Goal: Information Seeking & Learning: Learn about a topic

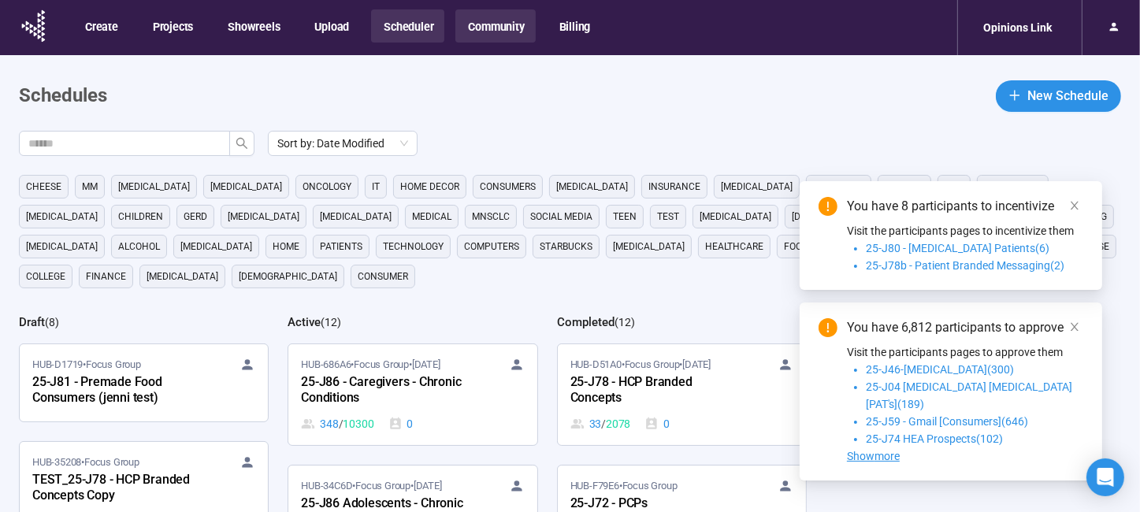
click at [488, 31] on button "Community" at bounding box center [495, 25] width 80 height 33
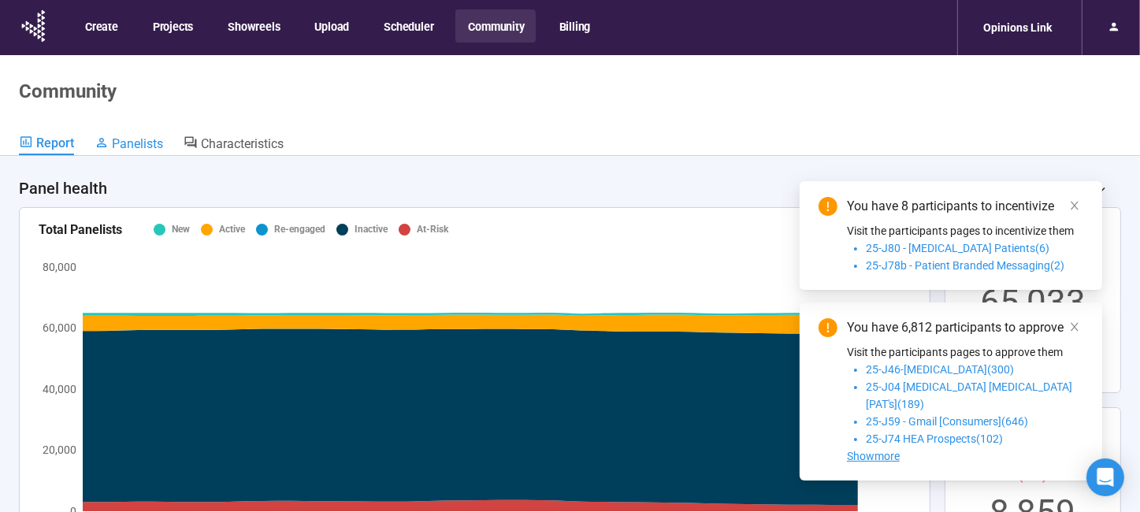
click at [128, 144] on span "Panelists" at bounding box center [137, 143] width 51 height 15
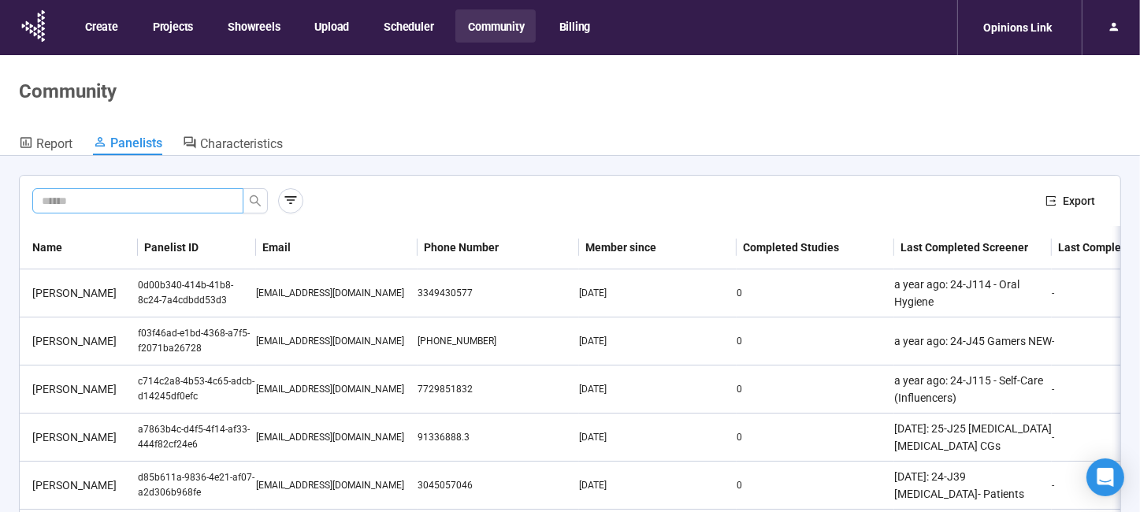
click at [202, 201] on input "text" at bounding box center [132, 200] width 180 height 17
type input "*****"
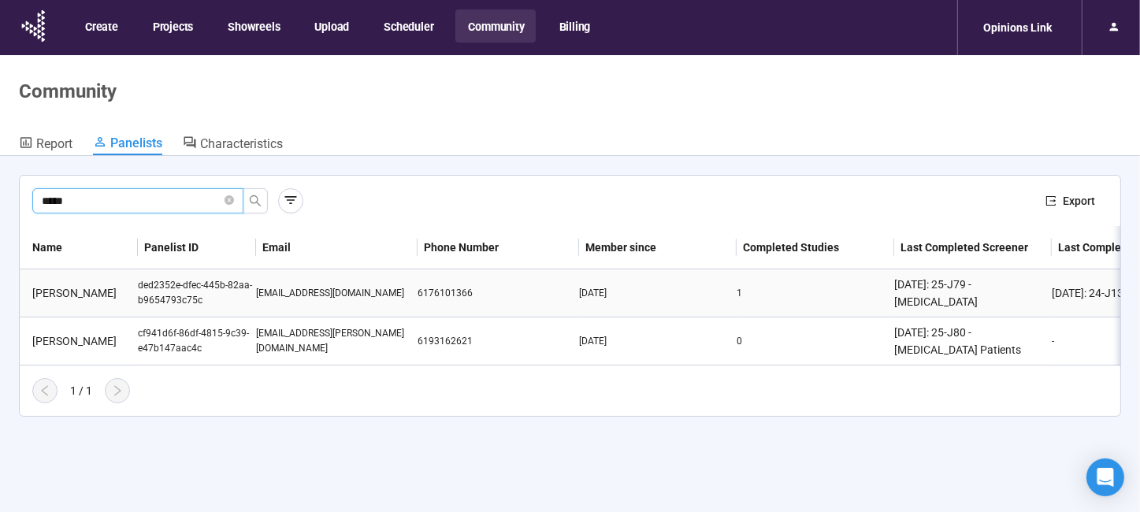
click at [85, 291] on div "[PERSON_NAME]" at bounding box center [82, 292] width 112 height 17
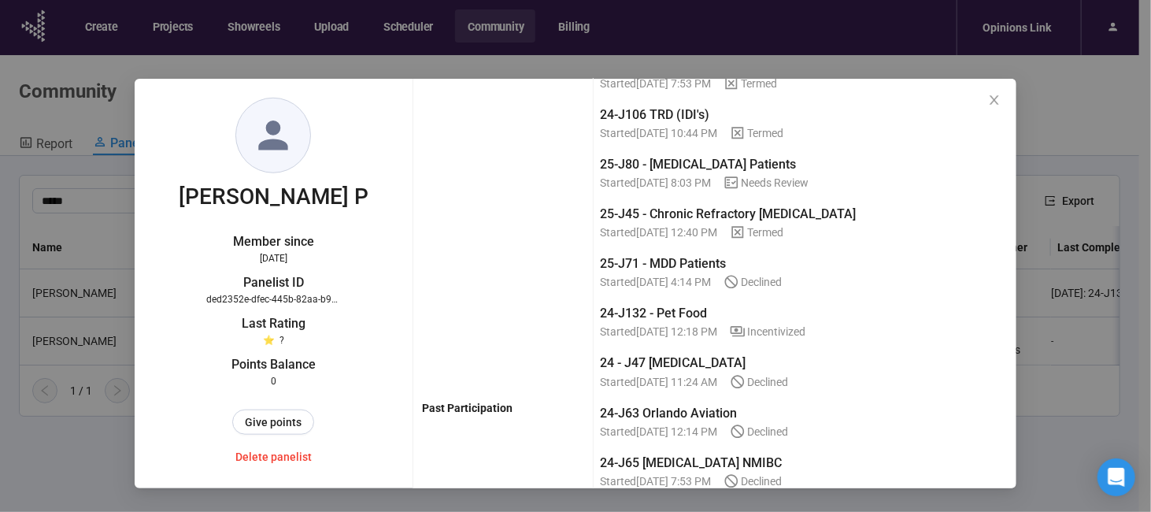
scroll to position [630, 0]
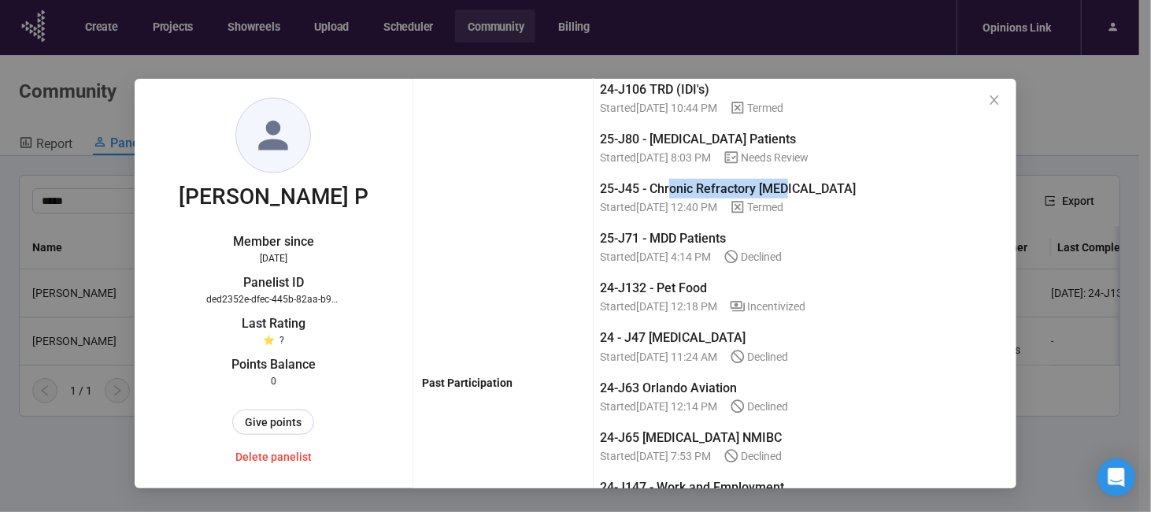
drag, startPoint x: 665, startPoint y: 167, endPoint x: 788, endPoint y: 171, distance: 122.9
click at [788, 179] on div "25-J45 - Chronic Refractory [MEDICAL_DATA]" at bounding box center [805, 189] width 410 height 20
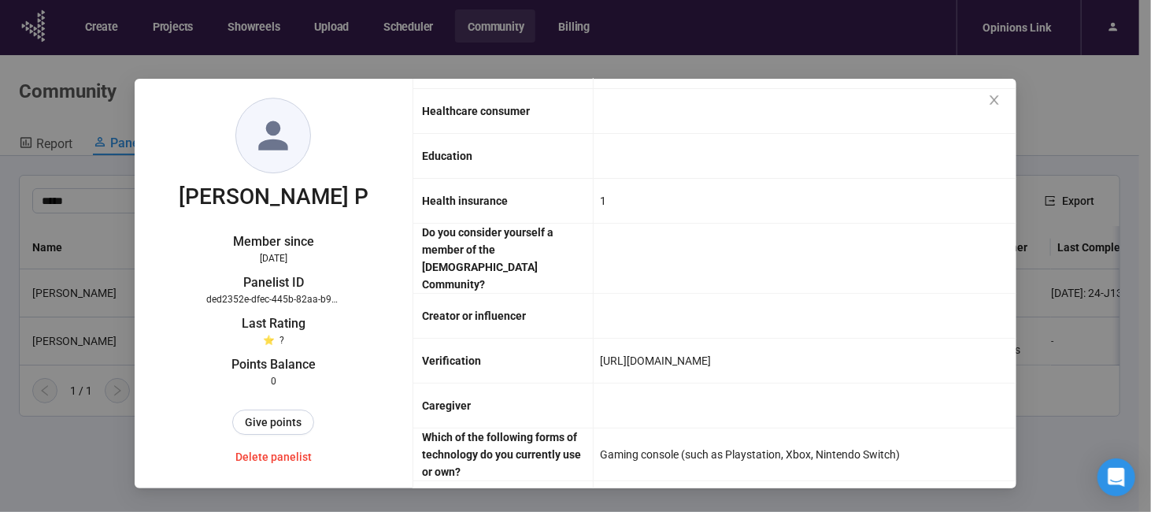
scroll to position [2599, 0]
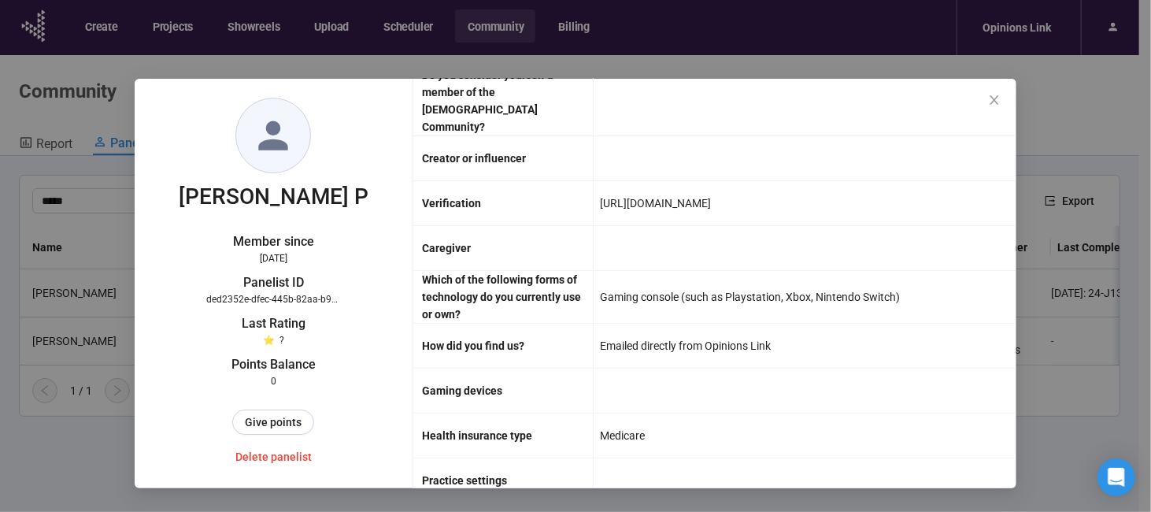
drag, startPoint x: 594, startPoint y: 165, endPoint x: 830, endPoint y: 165, distance: 236.3
click at [830, 181] on div "[URL][DOMAIN_NAME]" at bounding box center [805, 203] width 423 height 44
copy div "[URL][DOMAIN_NAME]"
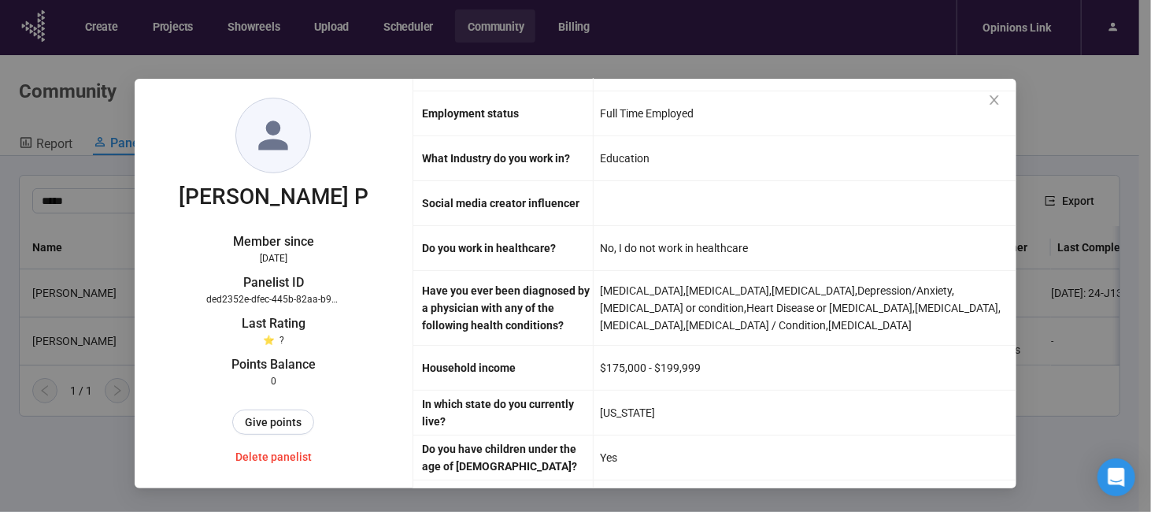
scroll to position [3179, 0]
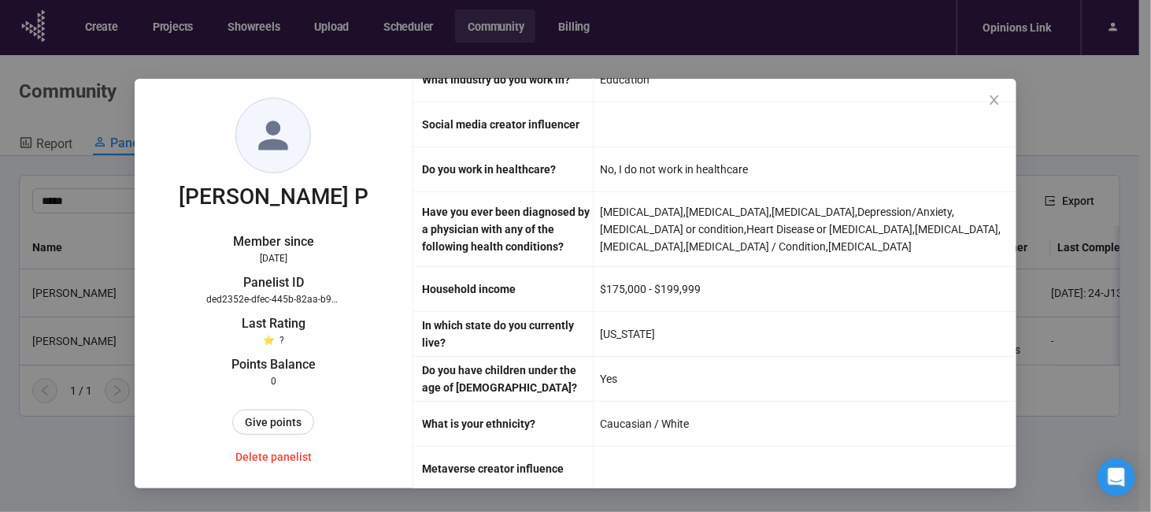
click at [659, 198] on div "[MEDICAL_DATA] , [MEDICAL_DATA] , [MEDICAL_DATA] , Depression/Anxiety , [MEDICA…" at bounding box center [805, 228] width 410 height 61
drag, startPoint x: 433, startPoint y: 169, endPoint x: 452, endPoint y: 185, distance: 24.6
click at [452, 203] on div "Have you ever been diagnosed by a physician with any of the following health co…" at bounding box center [508, 229] width 171 height 52
drag, startPoint x: 452, startPoint y: 185, endPoint x: 441, endPoint y: 201, distance: 19.2
click at [441, 203] on div "Have you ever been diagnosed by a physician with any of the following health co…" at bounding box center [508, 229] width 171 height 52
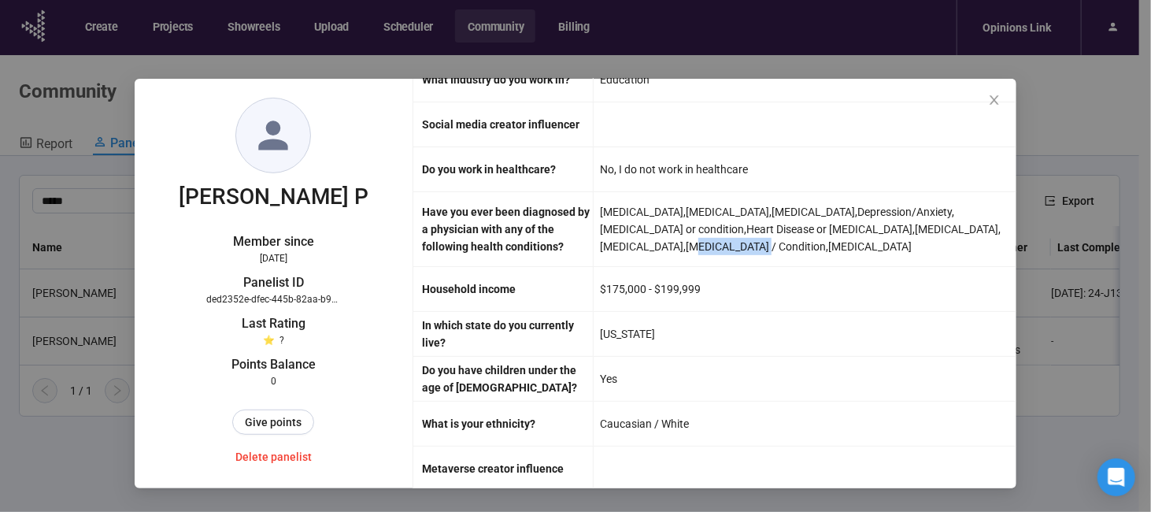
drag, startPoint x: 666, startPoint y: 206, endPoint x: 732, endPoint y: 206, distance: 65.4
click at [732, 206] on div "[MEDICAL_DATA] , [MEDICAL_DATA] , [MEDICAL_DATA] , Depression/Anxiety , [MEDICA…" at bounding box center [805, 228] width 410 height 61
drag, startPoint x: 732, startPoint y: 206, endPoint x: 747, endPoint y: 206, distance: 15.8
click at [747, 206] on div "[MEDICAL_DATA] , [MEDICAL_DATA] , [MEDICAL_DATA] , Depression/Anxiety , [MEDICA…" at bounding box center [805, 228] width 410 height 61
drag, startPoint x: 794, startPoint y: 201, endPoint x: 879, endPoint y: 206, distance: 85.2
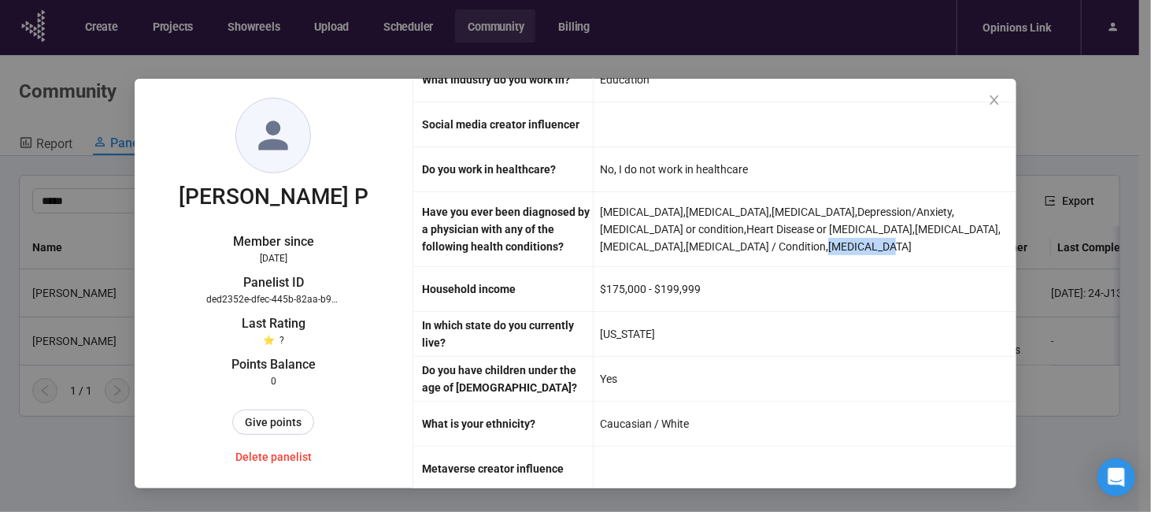
click at [879, 206] on div "[MEDICAL_DATA] , [MEDICAL_DATA] , [MEDICAL_DATA] , Depression/Anxiety , [MEDICA…" at bounding box center [805, 228] width 410 height 61
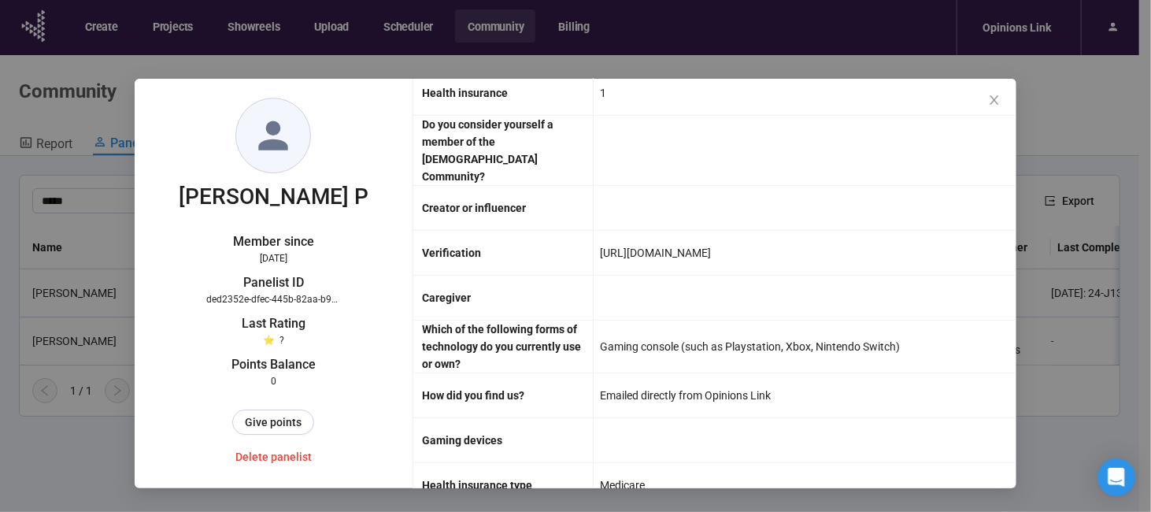
scroll to position [2470, 0]
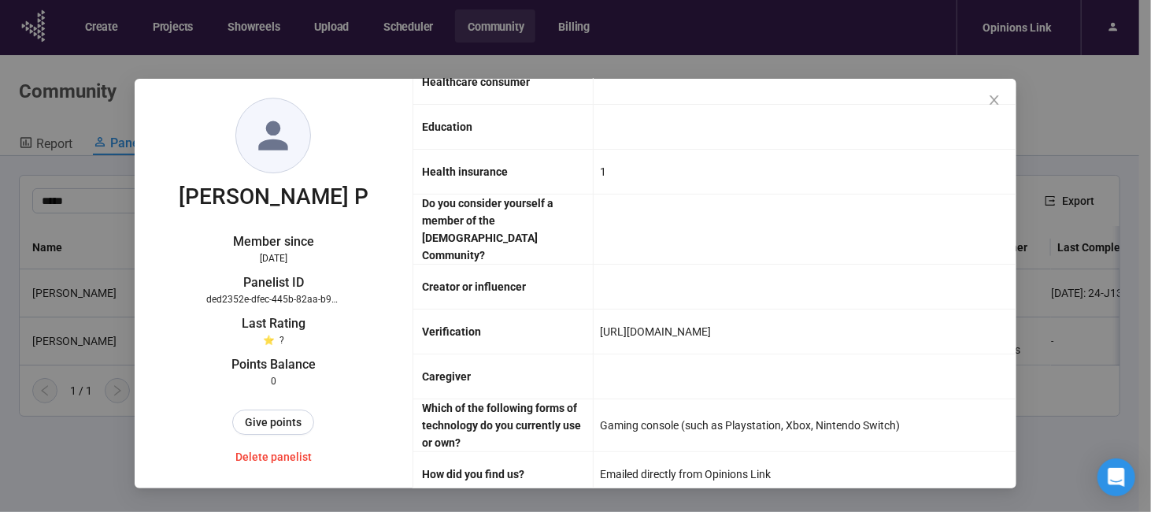
click at [669, 412] on div "Gaming console (such as Playstation, Xbox, Nintendo Switch)" at bounding box center [750, 425] width 300 height 27
drag, startPoint x: 690, startPoint y: 384, endPoint x: 849, endPoint y: 385, distance: 159.1
click at [849, 412] on div "Gaming console (such as Playstation, Xbox, Nintendo Switch)" at bounding box center [750, 425] width 300 height 27
click at [873, 412] on div "Gaming console (such as Playstation, Xbox, Nintendo Switch)" at bounding box center [750, 425] width 300 height 27
drag, startPoint x: 680, startPoint y: 385, endPoint x: 920, endPoint y: 385, distance: 239.4
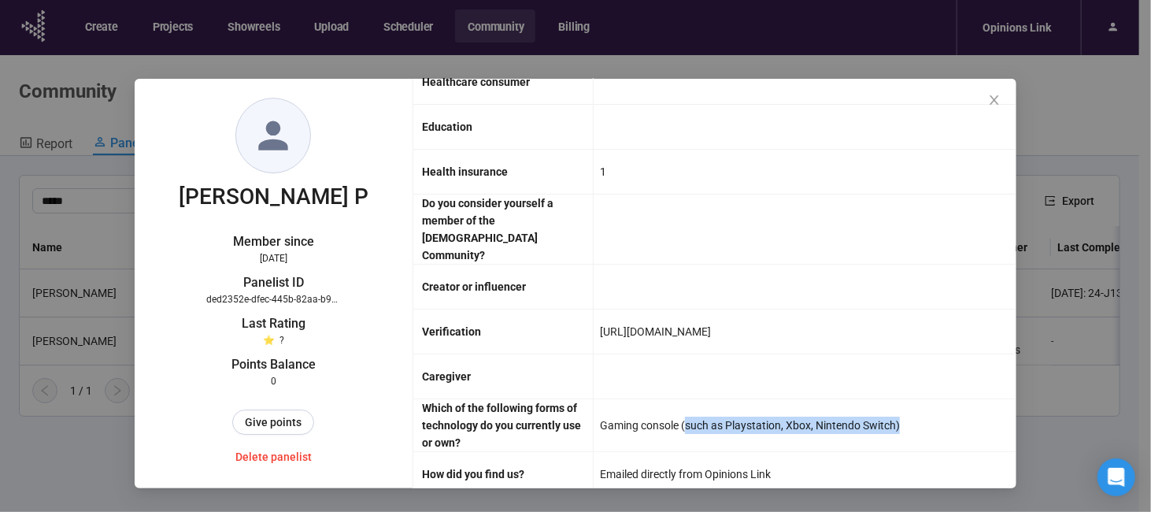
click at [920, 399] on div "Gaming console (such as Playstation, Xbox, Nintendo Switch)" at bounding box center [805, 425] width 423 height 52
click at [693, 412] on div "Gaming console (such as Playstation, Xbox, Nintendo Switch)" at bounding box center [750, 425] width 300 height 27
drag, startPoint x: 681, startPoint y: 382, endPoint x: 888, endPoint y: 385, distance: 207.1
click at [888, 412] on div "Gaming console (such as Playstation, Xbox, Nintendo Switch)" at bounding box center [750, 425] width 300 height 27
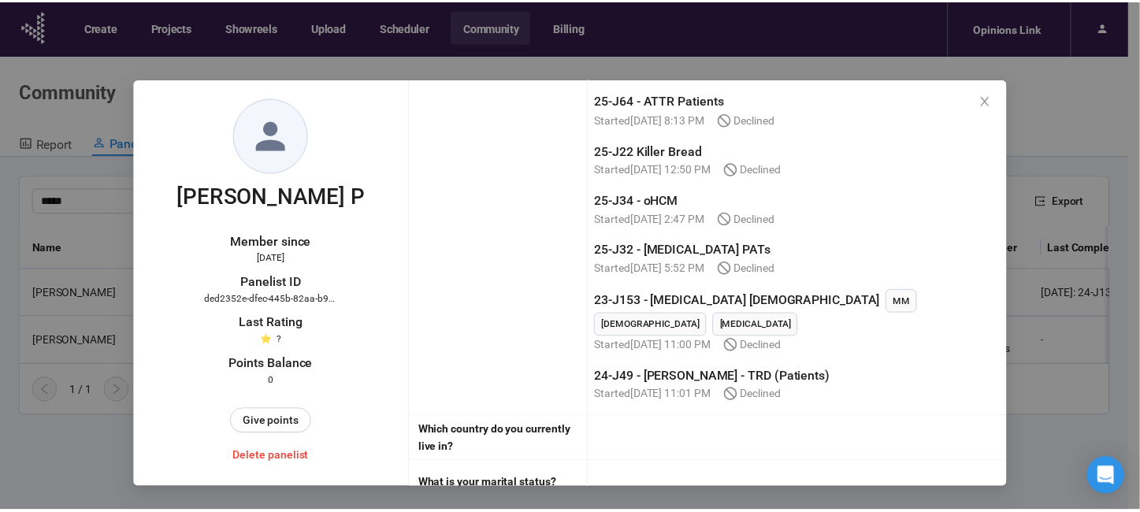
scroll to position [1132, 0]
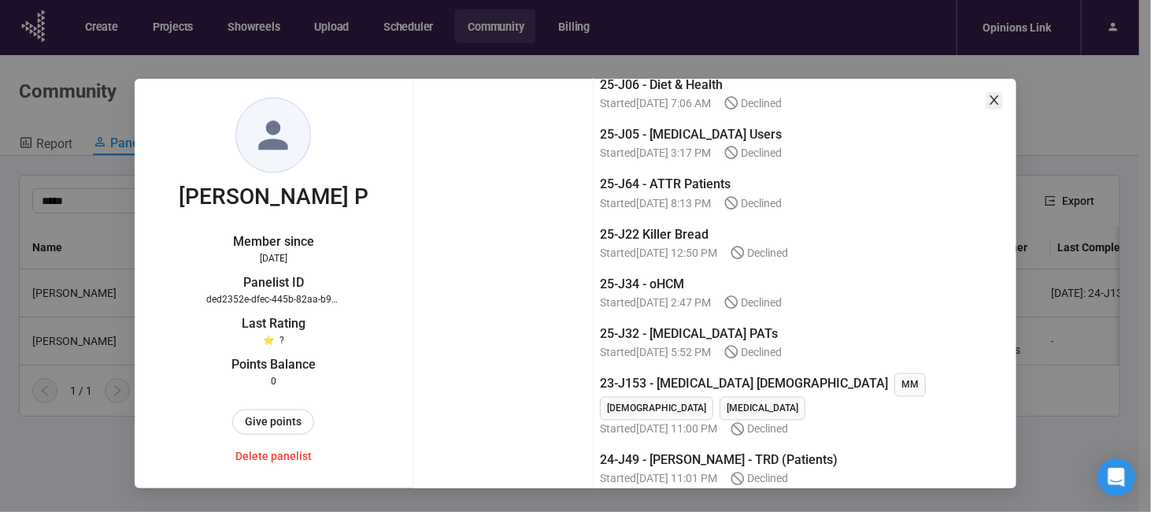
click at [993, 98] on icon "close" at bounding box center [994, 99] width 9 height 9
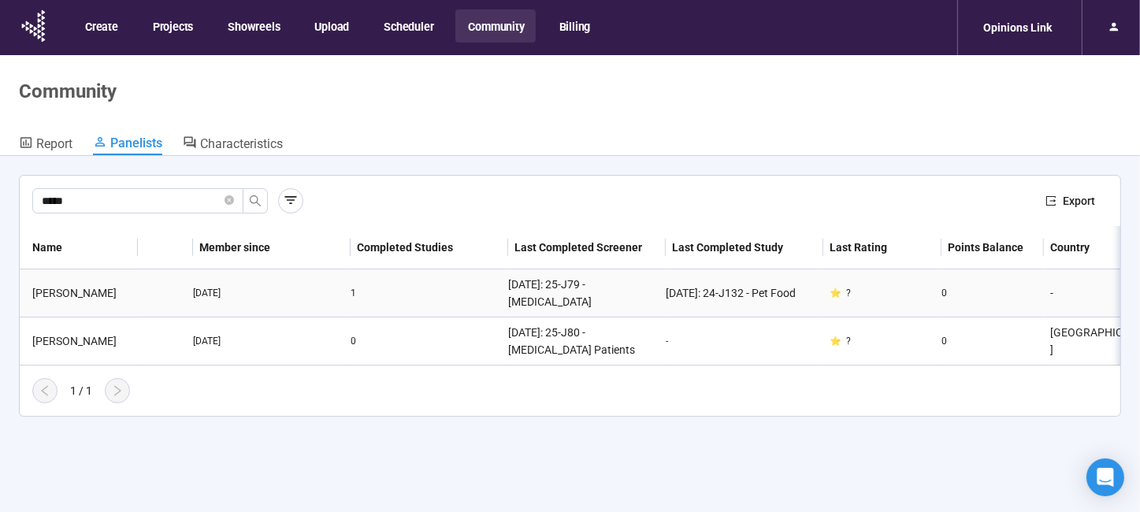
scroll to position [0, 0]
